Goal: Task Accomplishment & Management: Use online tool/utility

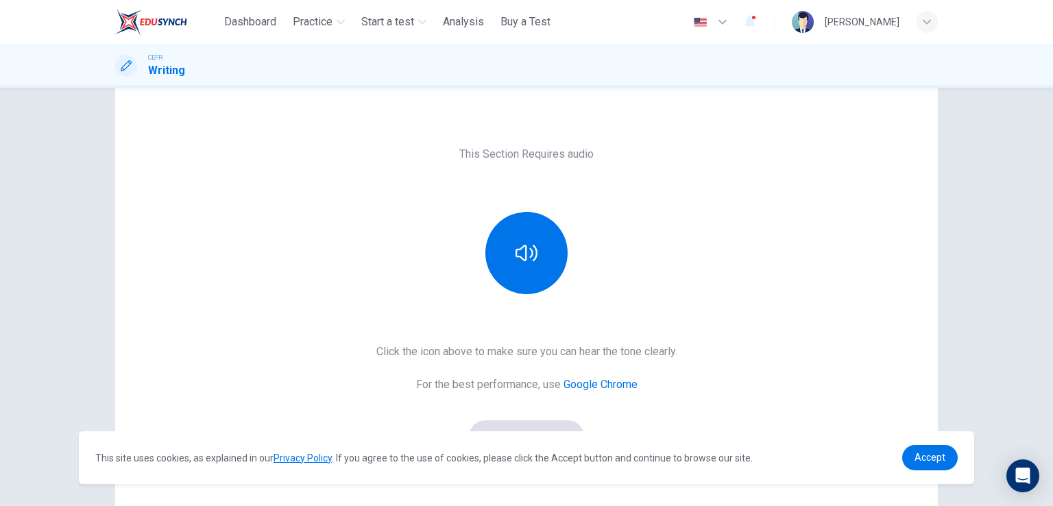
scroll to position [14, 0]
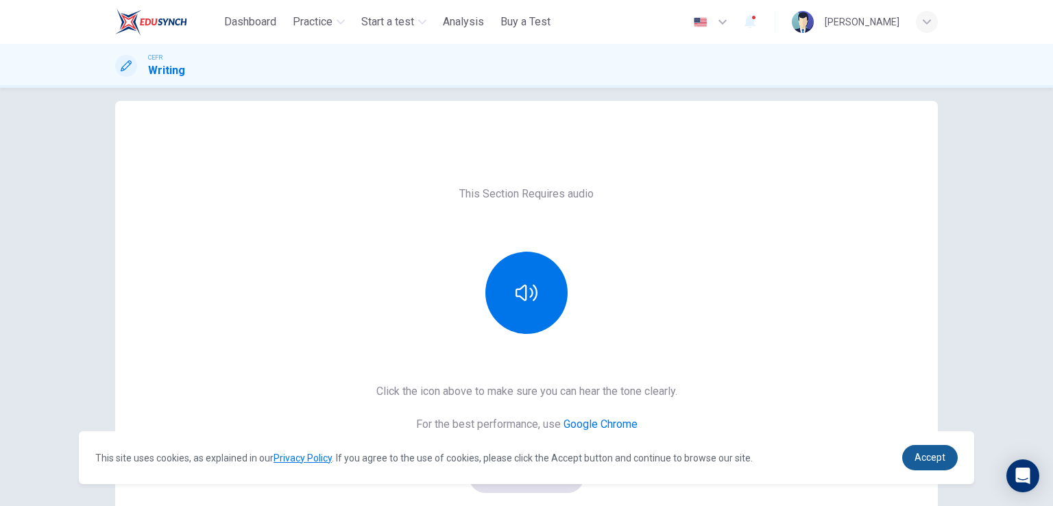
click at [931, 462] on span "Accept" at bounding box center [930, 457] width 31 height 11
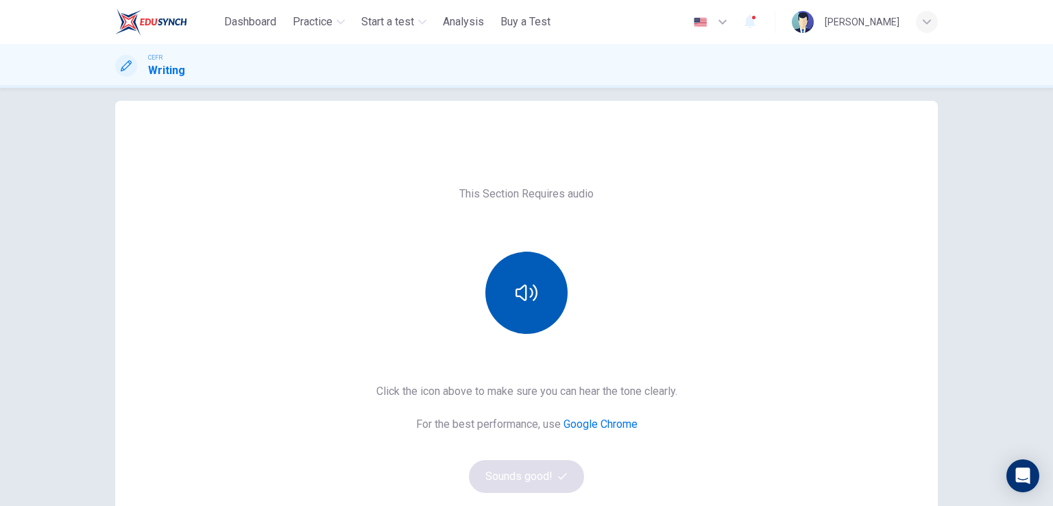
click at [524, 287] on icon "button" at bounding box center [527, 293] width 22 height 22
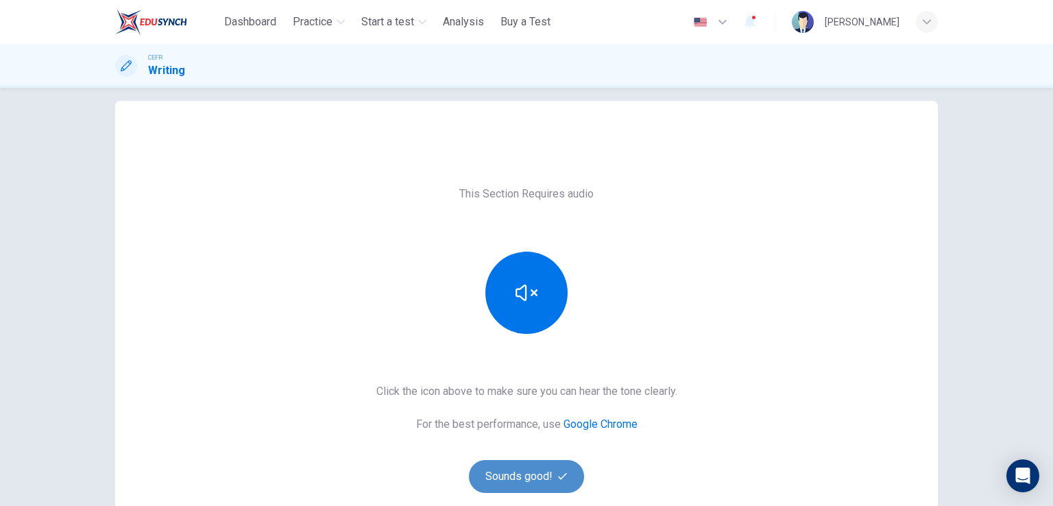
click at [544, 480] on button "Sounds good!" at bounding box center [526, 476] width 115 height 33
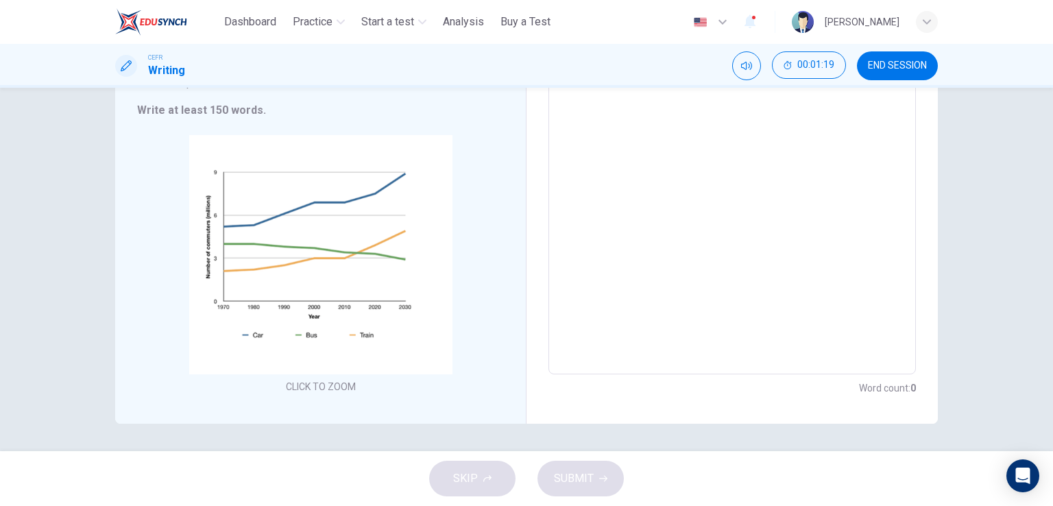
scroll to position [0, 0]
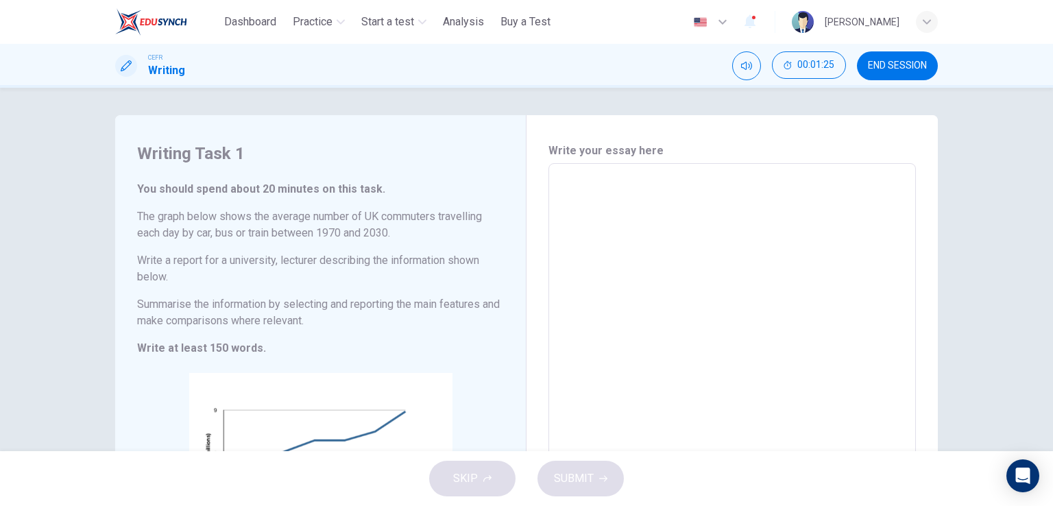
click at [474, 481] on div "SKIP SUBMIT" at bounding box center [526, 478] width 1053 height 55
click at [589, 479] on div "SKIP SUBMIT" at bounding box center [526, 478] width 1053 height 55
click at [896, 70] on span "END SESSION" at bounding box center [897, 65] width 59 height 11
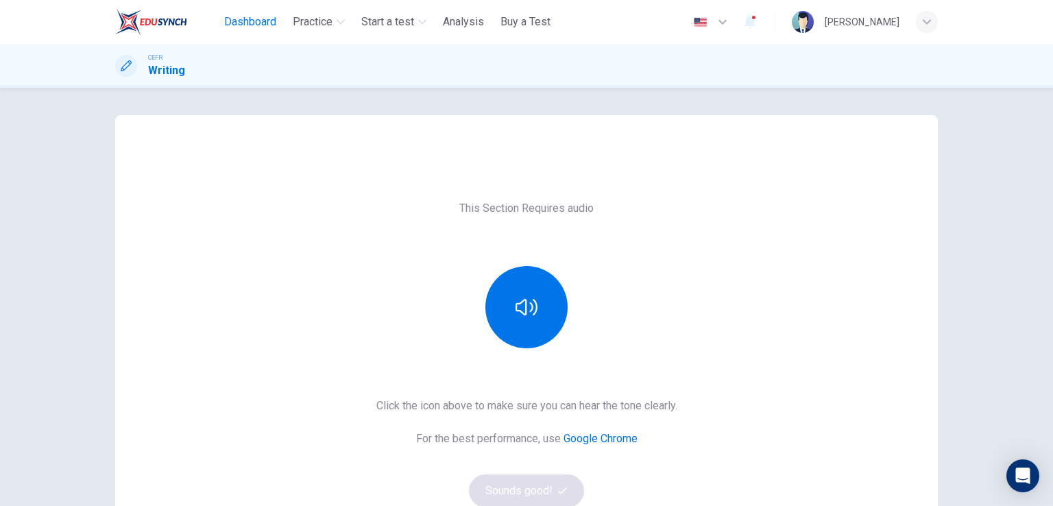
click at [262, 24] on span "Dashboard" at bounding box center [250, 22] width 52 height 16
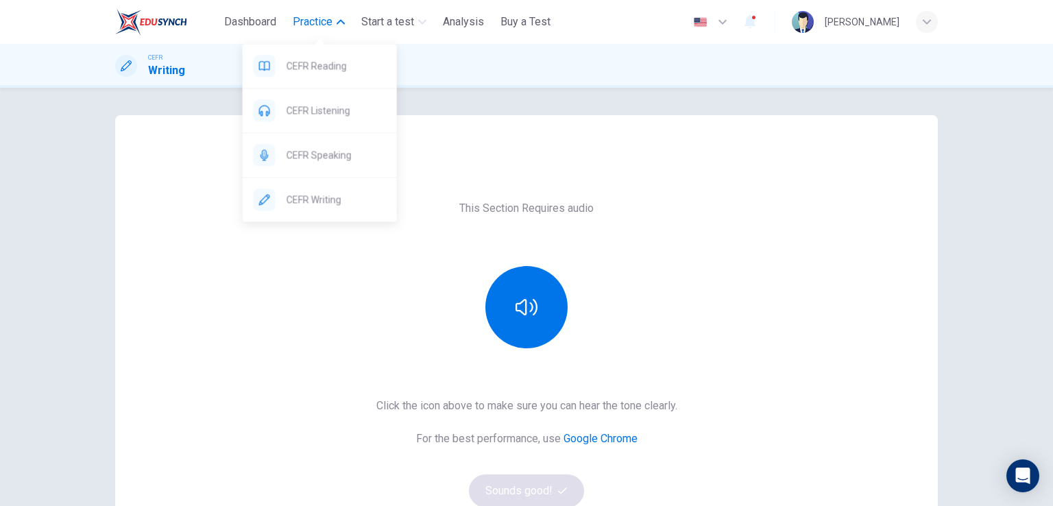
click at [319, 23] on span "Practice" at bounding box center [313, 22] width 40 height 16
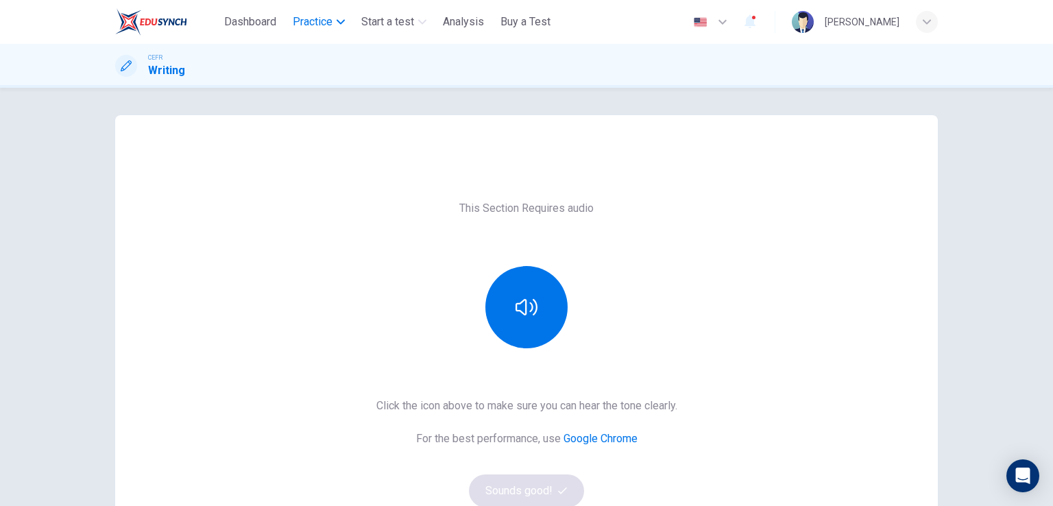
click at [319, 23] on span "Practice" at bounding box center [313, 22] width 40 height 16
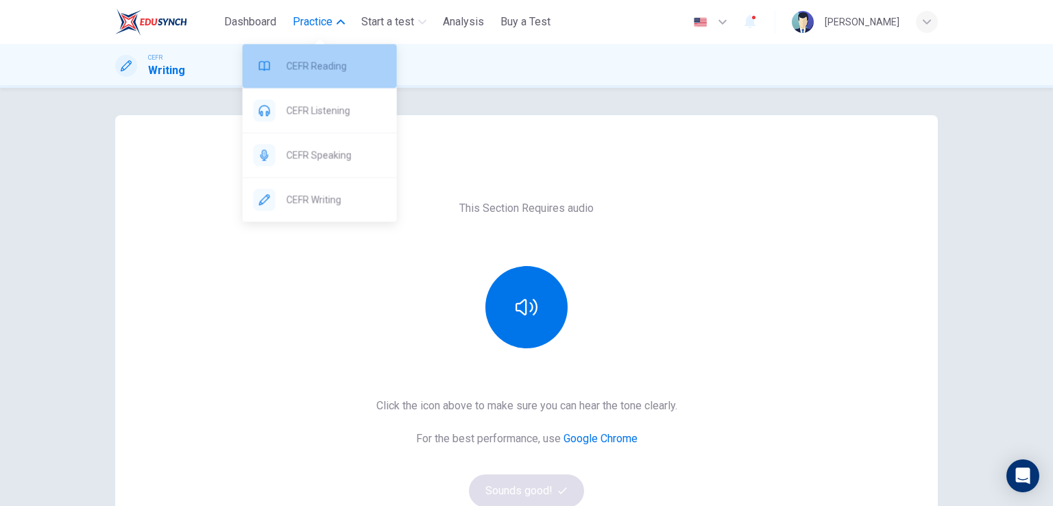
click at [315, 64] on span "CEFR Reading" at bounding box center [336, 66] width 99 height 16
click at [264, 65] on icon at bounding box center [264, 66] width 11 height 10
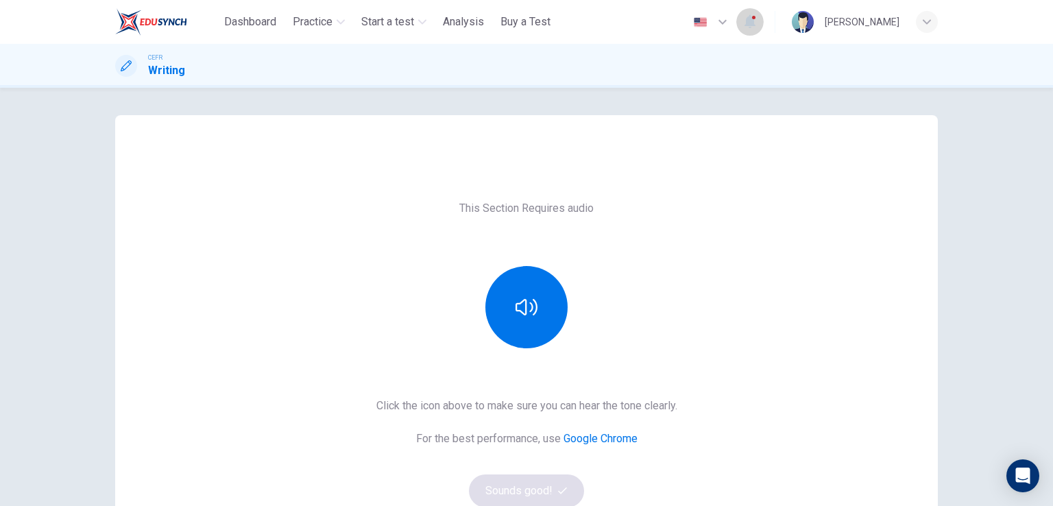
click at [756, 27] on icon "button" at bounding box center [750, 22] width 11 height 14
click at [925, 22] on div at bounding box center [526, 253] width 1053 height 506
click at [925, 22] on icon "button" at bounding box center [927, 21] width 8 height 5
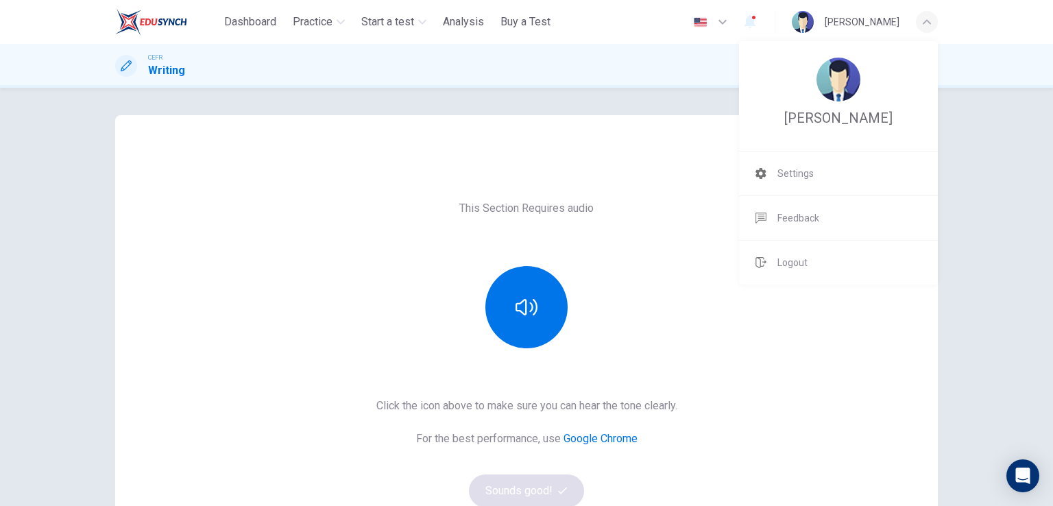
click at [925, 22] on div at bounding box center [526, 253] width 1053 height 506
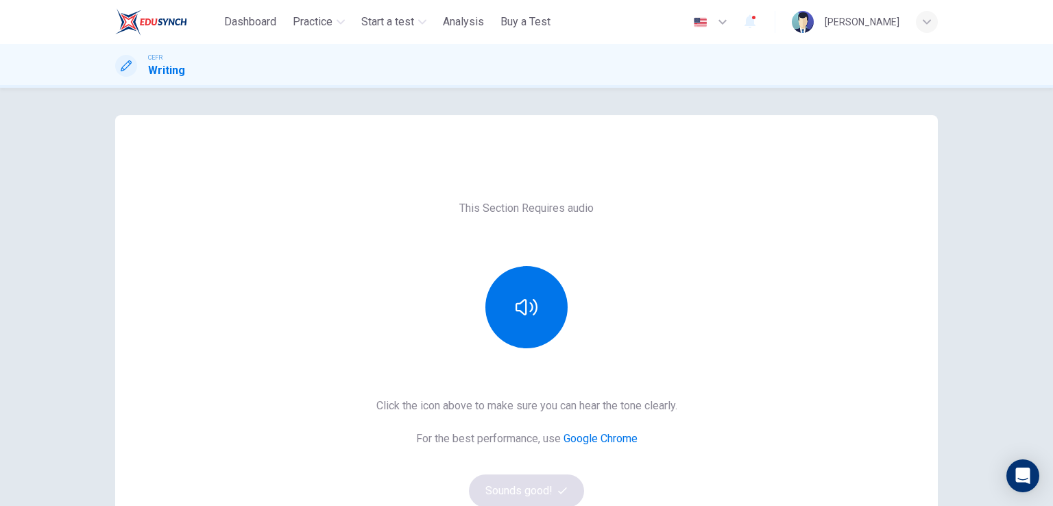
click at [170, 23] on img at bounding box center [151, 21] width 72 height 27
